Goal: Browse casually: Explore the website without a specific task or goal

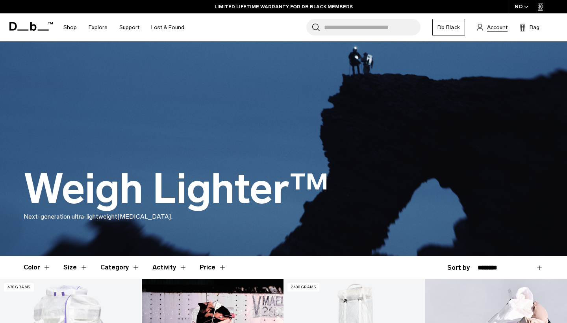
click at [503, 24] on span "Account" at bounding box center [497, 27] width 20 height 8
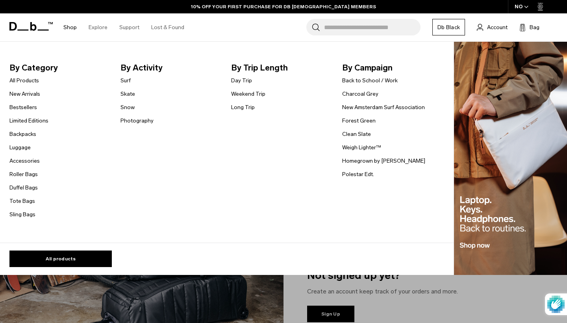
click at [70, 24] on link "Shop" at bounding box center [69, 27] width 13 height 28
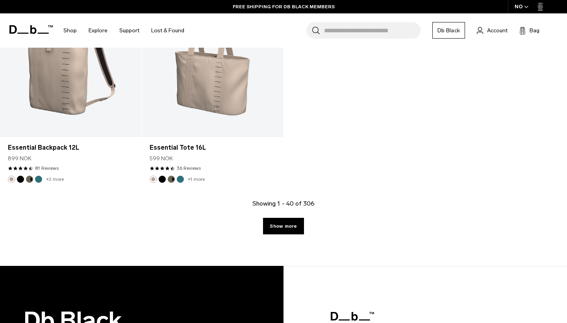
scroll to position [2629, 0]
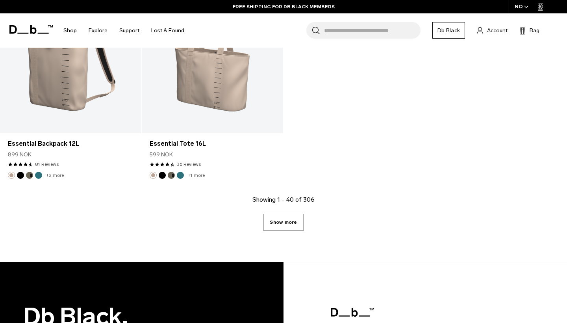
click at [287, 223] on link "Show more" at bounding box center [283, 222] width 41 height 17
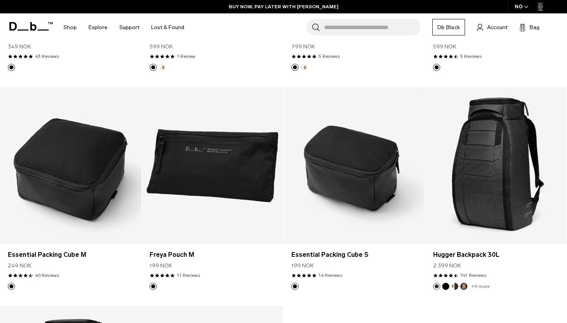
scroll to position [4485, 0]
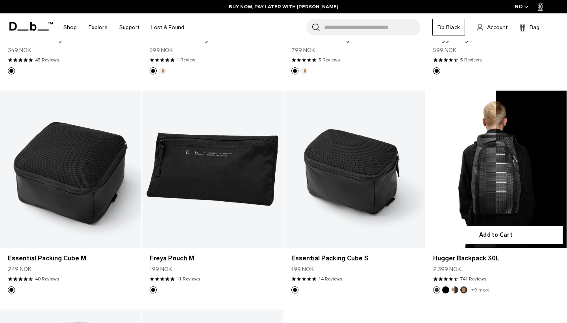
click at [495, 166] on link "Hugger Backpack 30L" at bounding box center [495, 169] width 141 height 157
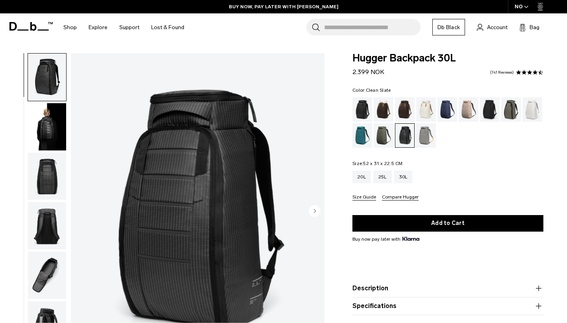
click at [538, 110] on div "Clean Slate" at bounding box center [533, 109] width 20 height 24
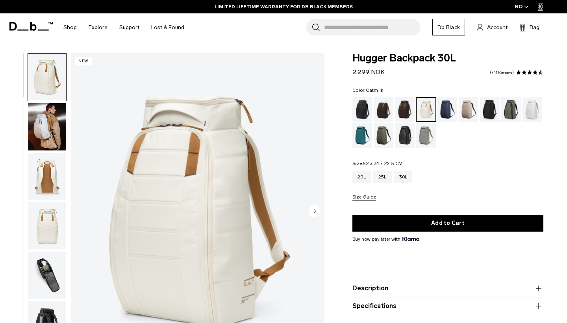
click at [314, 209] on circle "Next slide" at bounding box center [315, 211] width 12 height 12
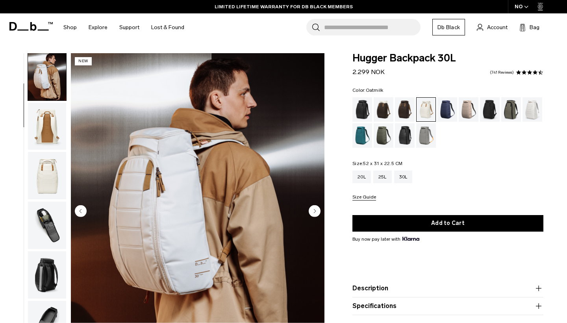
click at [314, 209] on circle "Next slide" at bounding box center [315, 211] width 12 height 12
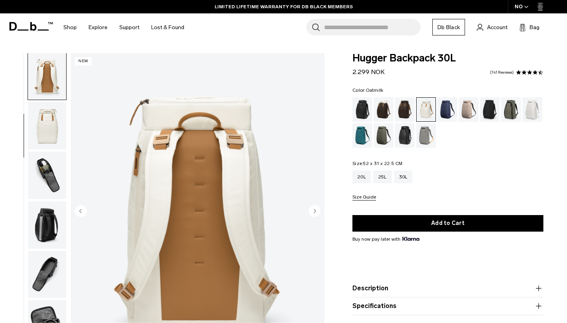
scroll to position [100, 0]
click at [314, 209] on circle "Next slide" at bounding box center [315, 211] width 12 height 12
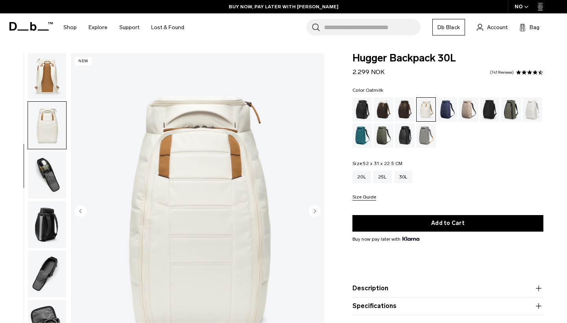
scroll to position [150, 0]
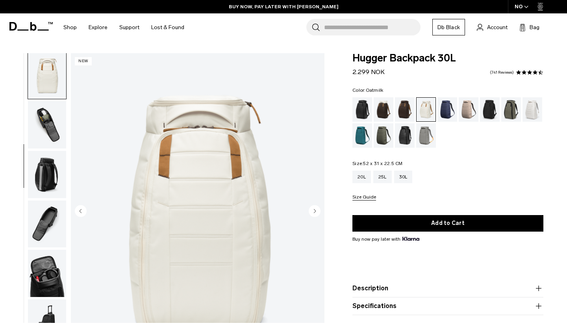
click at [314, 209] on circle "Next slide" at bounding box center [315, 211] width 12 height 12
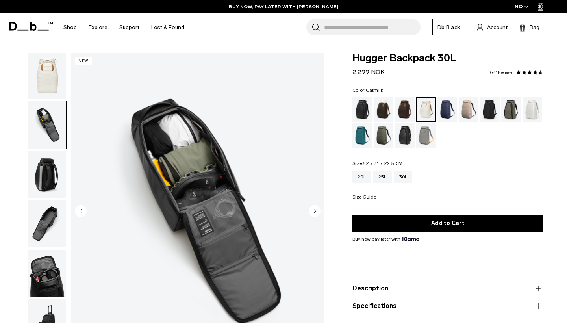
scroll to position [183, 0]
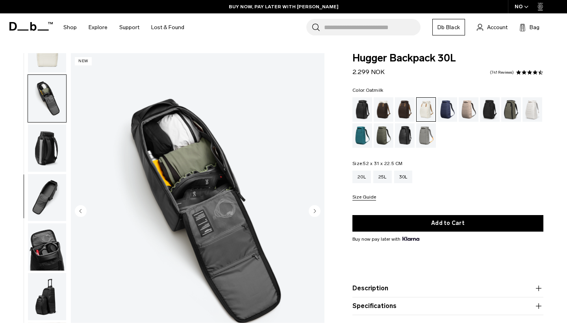
click at [314, 209] on circle "Next slide" at bounding box center [315, 211] width 12 height 12
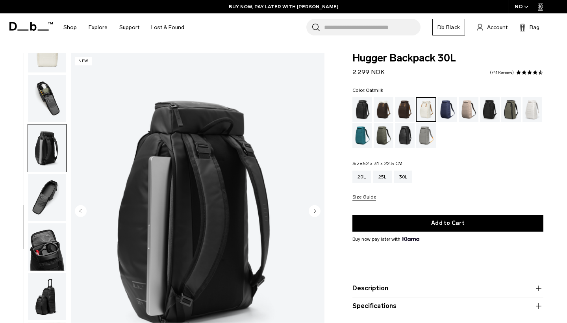
click at [314, 209] on circle "Next slide" at bounding box center [315, 211] width 12 height 12
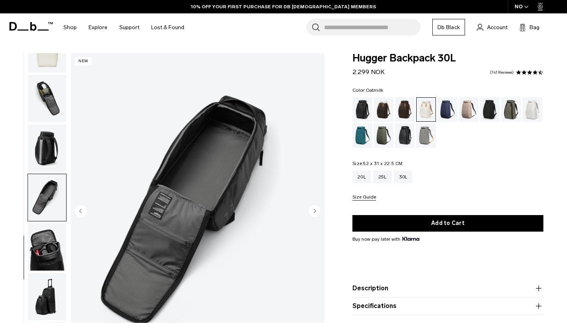
click at [314, 209] on circle "Next slide" at bounding box center [315, 211] width 12 height 12
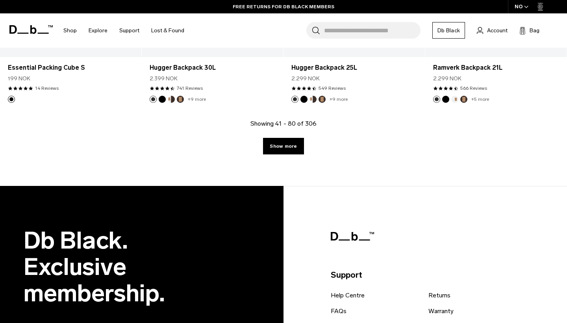
scroll to position [2320, 0]
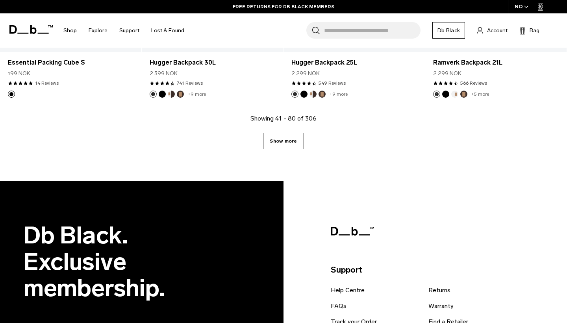
click at [300, 144] on link "Show more" at bounding box center [283, 141] width 41 height 17
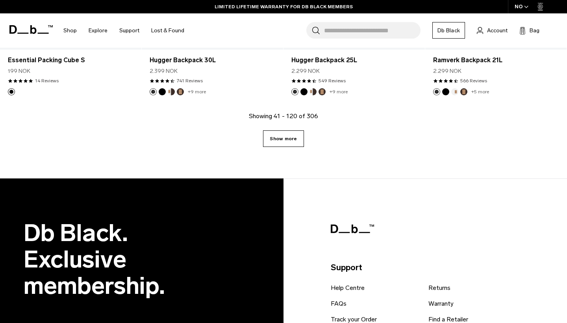
click at [279, 139] on link "Show more" at bounding box center [283, 138] width 41 height 17
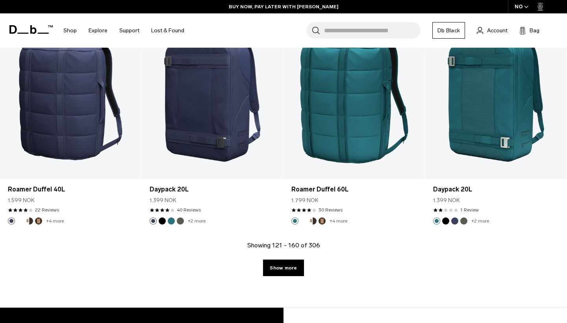
scroll to position [2213, 0]
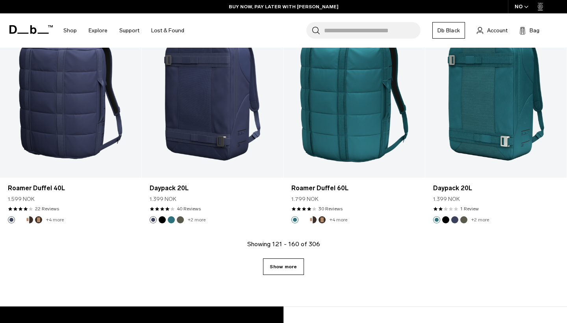
click at [290, 258] on link "Show more" at bounding box center [283, 266] width 41 height 17
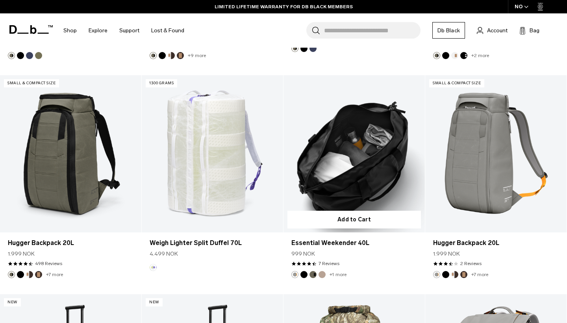
scroll to position [3911, 0]
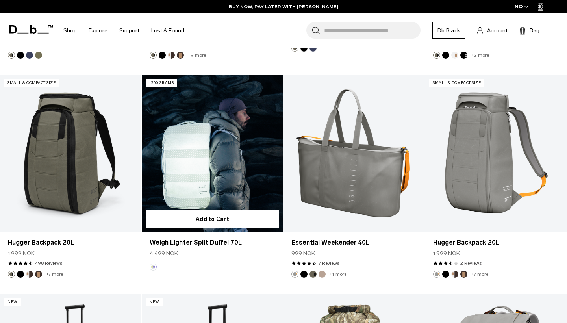
click at [196, 160] on link "Weigh Lighter Split Duffel 70L" at bounding box center [212, 153] width 141 height 157
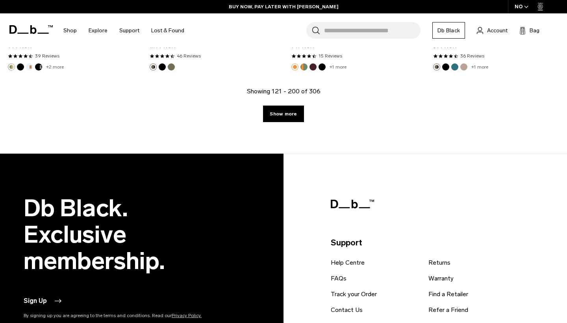
scroll to position [4557, 0]
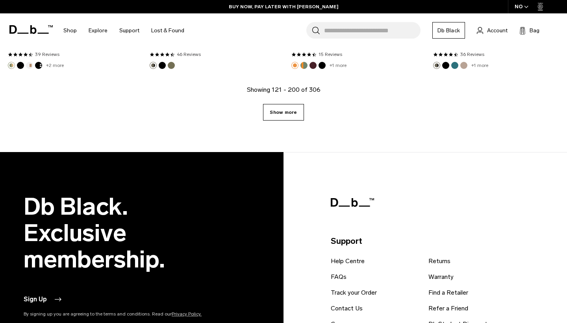
click at [291, 104] on link "Show more" at bounding box center [283, 112] width 41 height 17
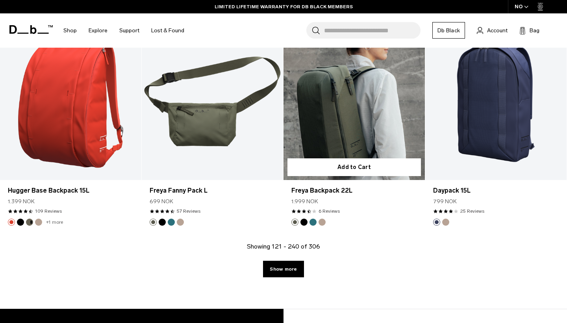
scroll to position [6598, 0]
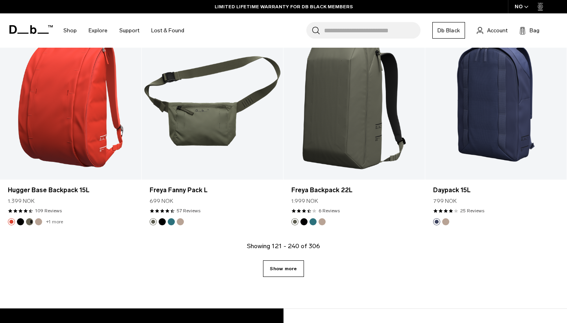
click at [292, 260] on link "Show more" at bounding box center [283, 268] width 41 height 17
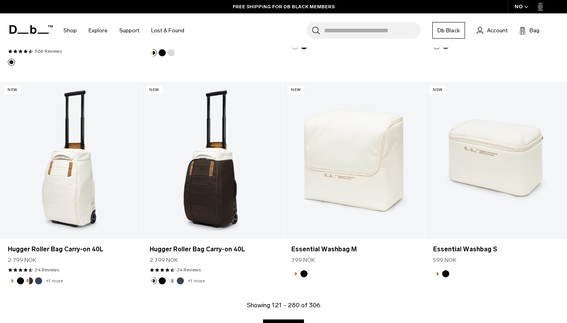
scroll to position [8763, 0]
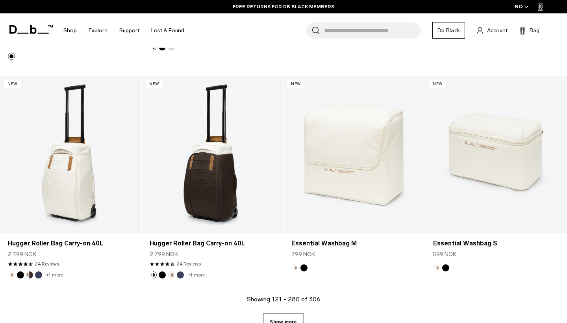
click at [283, 314] on link "Show more" at bounding box center [283, 322] width 41 height 17
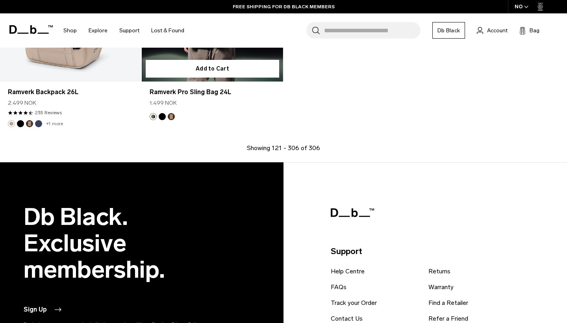
scroll to position [10445, 0]
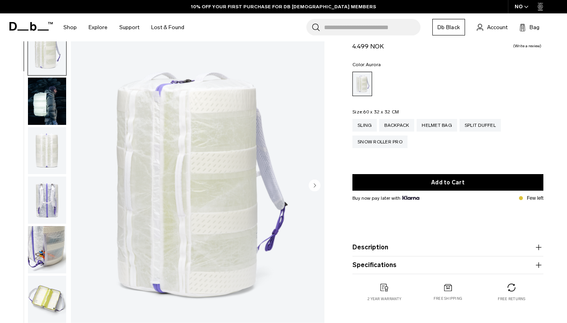
scroll to position [29, 0]
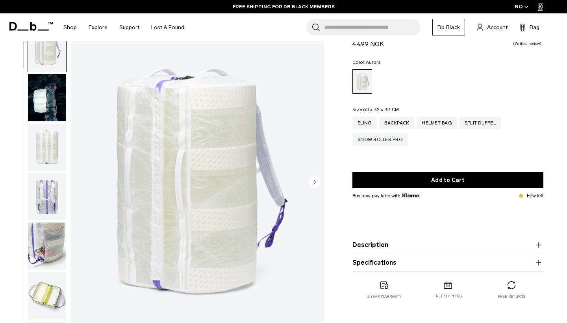
click at [316, 184] on circle "Next slide" at bounding box center [315, 182] width 12 height 12
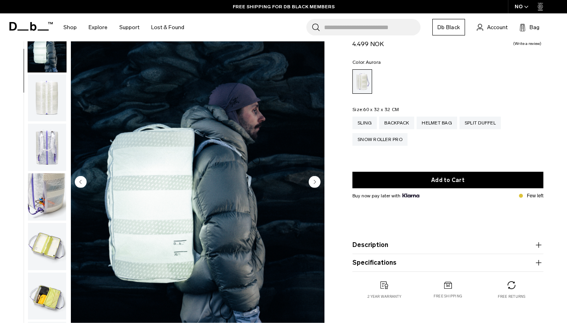
scroll to position [50, 0]
click at [312, 180] on circle "Next slide" at bounding box center [315, 182] width 12 height 12
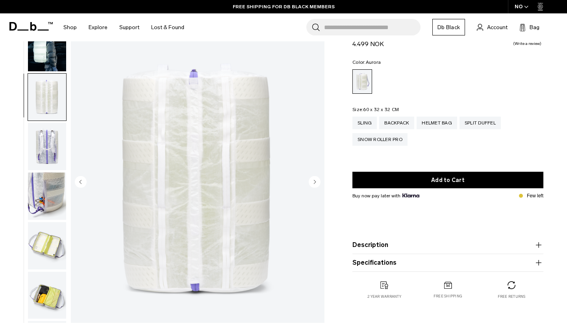
scroll to position [100, 0]
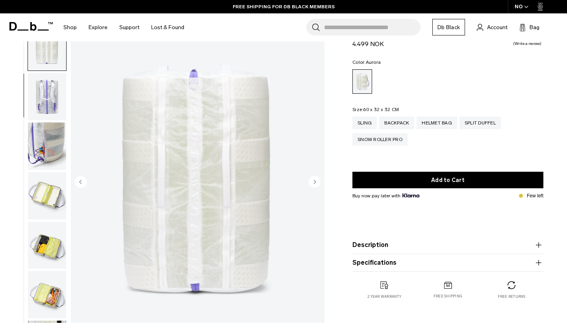
click at [312, 180] on circle "Next slide" at bounding box center [315, 182] width 12 height 12
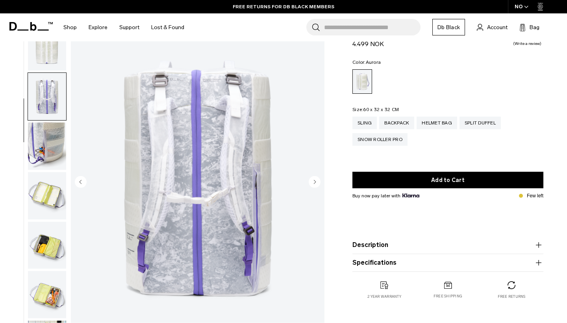
scroll to position [150, 0]
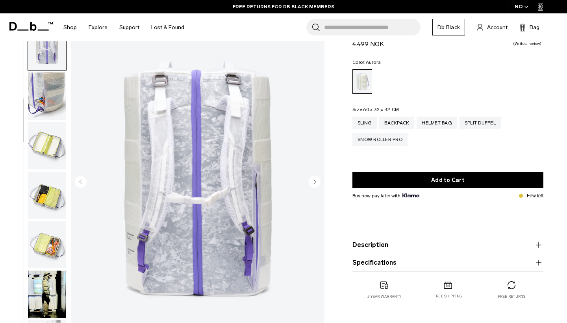
click at [312, 180] on circle "Next slide" at bounding box center [315, 182] width 12 height 12
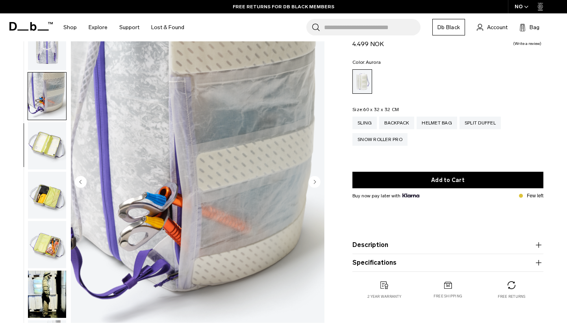
scroll to position [200, 0]
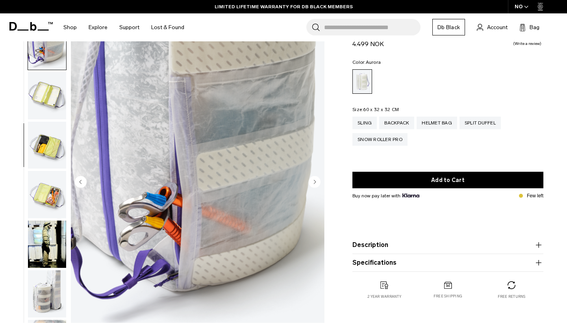
click at [312, 180] on circle "Next slide" at bounding box center [315, 182] width 12 height 12
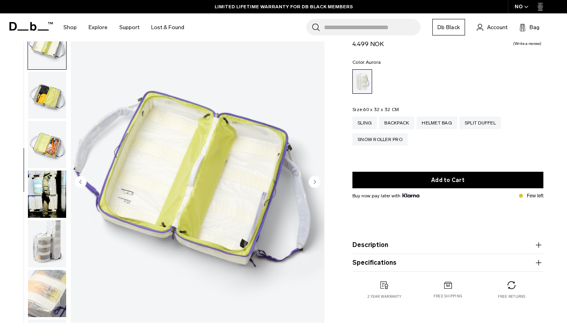
scroll to position [251, 0]
click at [312, 180] on circle "Next slide" at bounding box center [315, 182] width 12 height 12
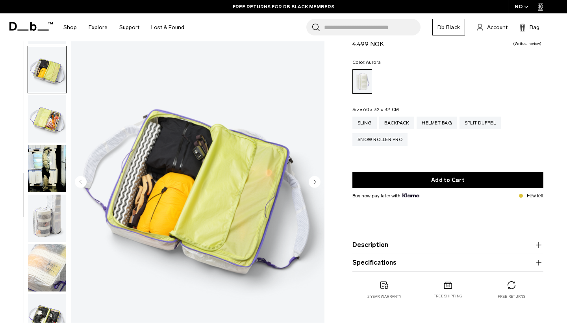
scroll to position [31, 0]
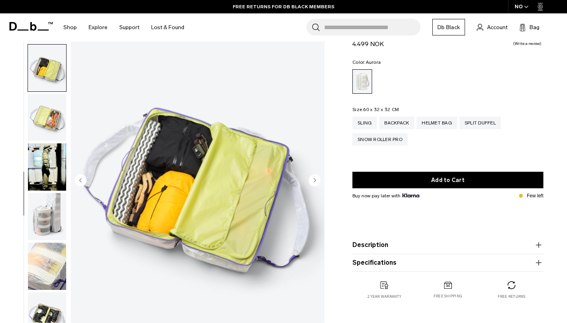
click at [314, 179] on icon "Next slide" at bounding box center [315, 180] width 2 height 4
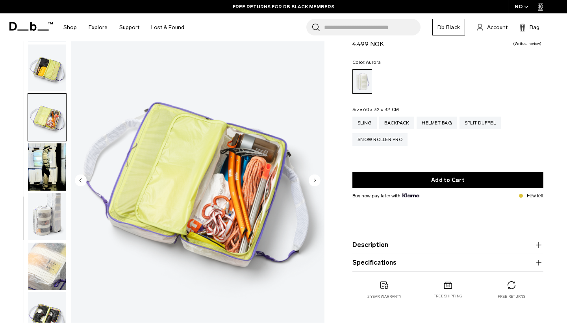
click at [314, 179] on icon "Next slide" at bounding box center [315, 180] width 2 height 4
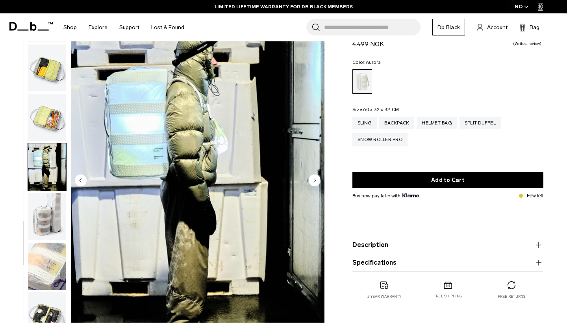
click at [314, 179] on icon "Next slide" at bounding box center [315, 180] width 2 height 4
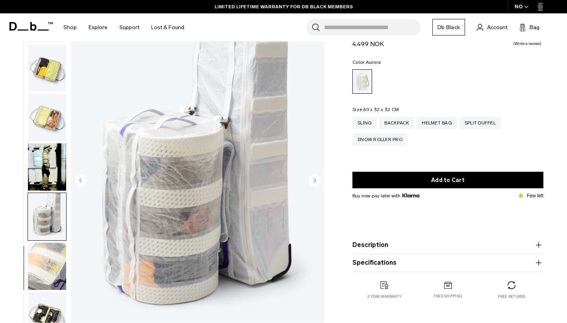
click at [314, 179] on icon "Next slide" at bounding box center [315, 180] width 2 height 4
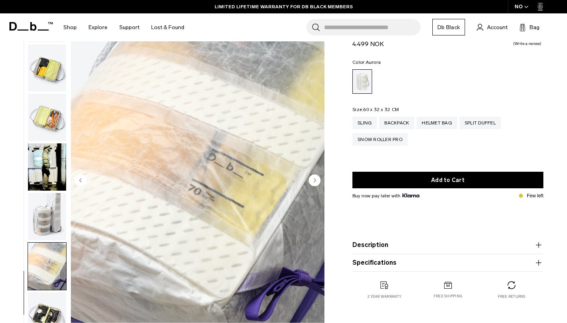
click at [314, 179] on icon "Next slide" at bounding box center [315, 180] width 2 height 4
